Goal: Entertainment & Leisure: Consume media (video, audio)

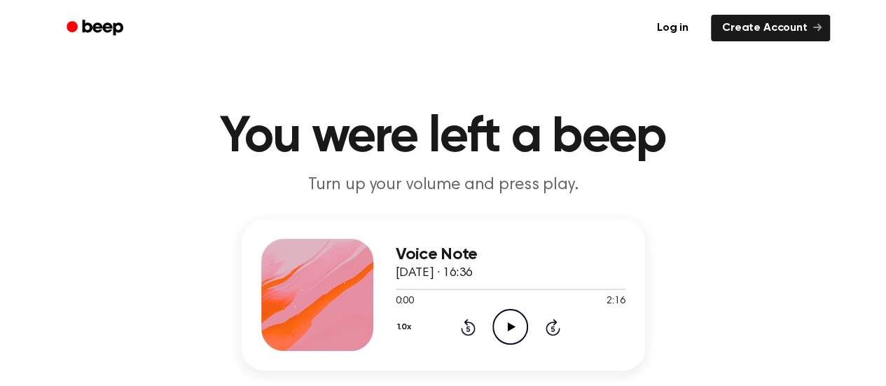
scroll to position [88, 0]
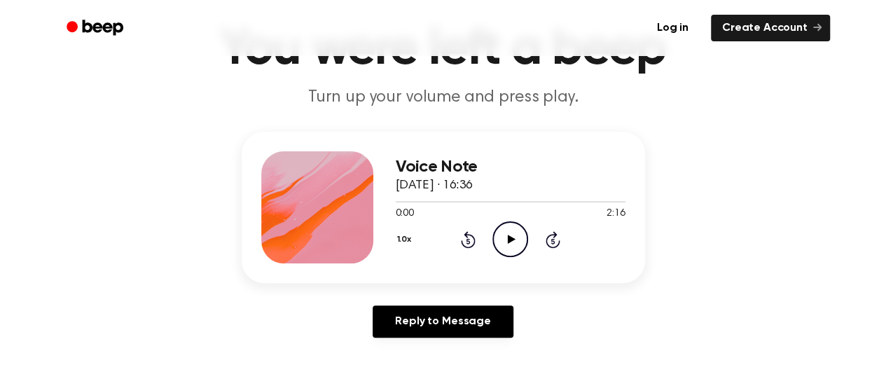
click at [511, 243] on div "Voice Note [DATE] · 16:36 0:00 2:16 Your browser does not support the [object O…" at bounding box center [443, 240] width 852 height 217
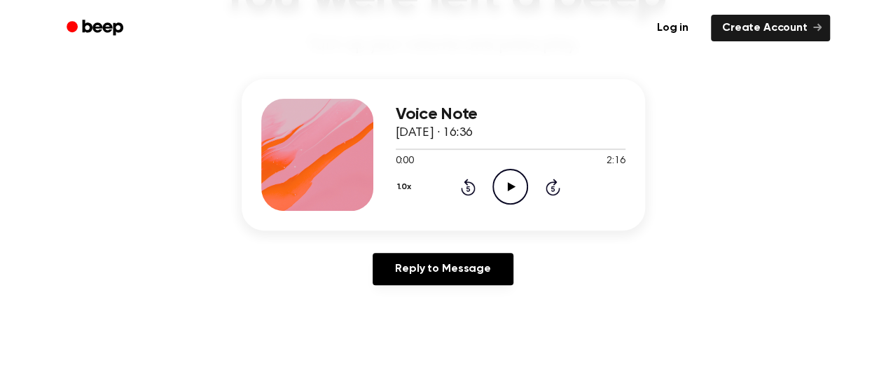
click at [509, 183] on icon at bounding box center [512, 186] width 8 height 9
click at [506, 182] on icon "Pause Audio" at bounding box center [510, 187] width 36 height 36
click at [472, 188] on icon "Rewind 5 seconds" at bounding box center [467, 187] width 15 height 18
click at [501, 187] on icon "Play Audio" at bounding box center [510, 187] width 36 height 36
click at [465, 183] on icon at bounding box center [468, 187] width 15 height 17
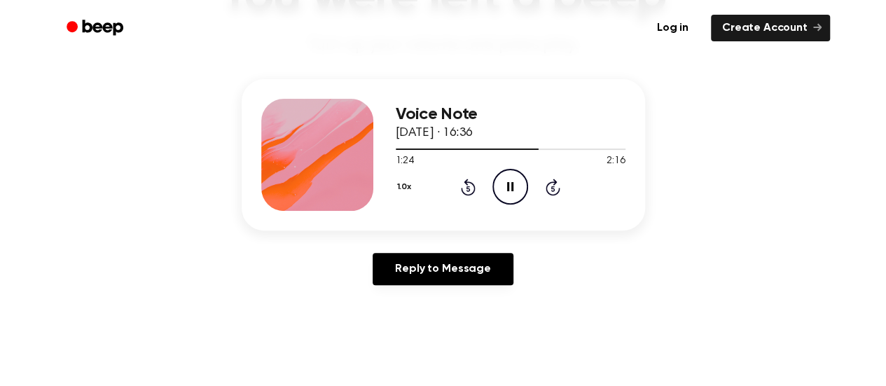
click at [465, 183] on icon at bounding box center [468, 187] width 15 height 17
click at [471, 183] on icon at bounding box center [468, 187] width 15 height 17
click at [503, 192] on icon "Pause Audio" at bounding box center [510, 187] width 36 height 36
click at [510, 180] on icon "Pause Audio" at bounding box center [510, 187] width 36 height 36
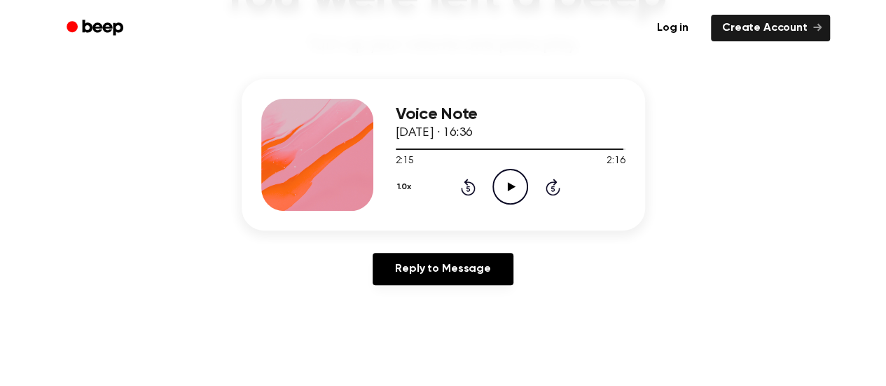
click at [464, 193] on icon at bounding box center [468, 187] width 15 height 17
click at [621, 150] on div at bounding box center [511, 148] width 230 height 11
